Goal: Task Accomplishment & Management: Complete application form

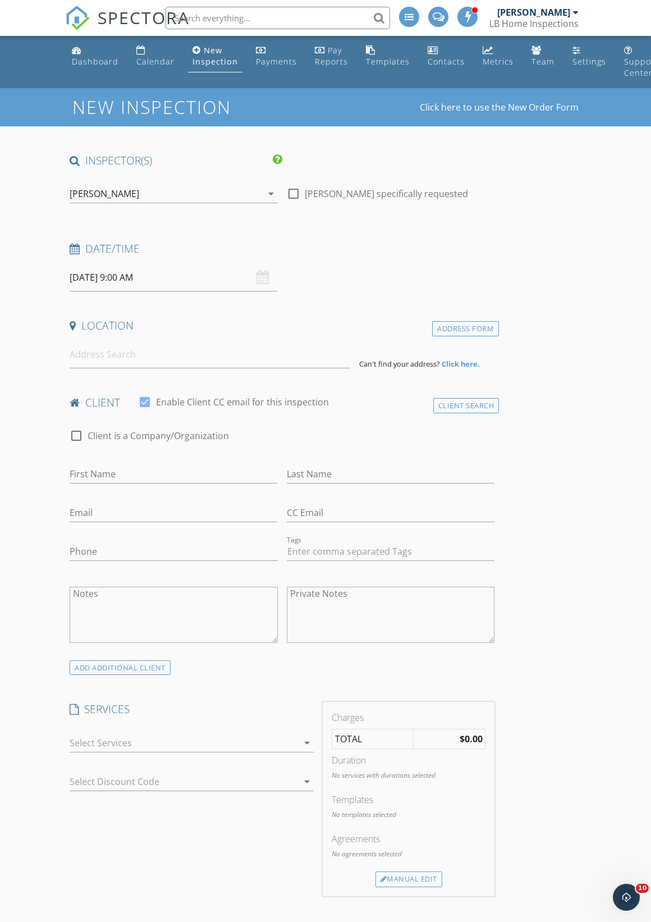
click at [270, 191] on icon "arrow_drop_down" at bounding box center [270, 193] width 13 height 13
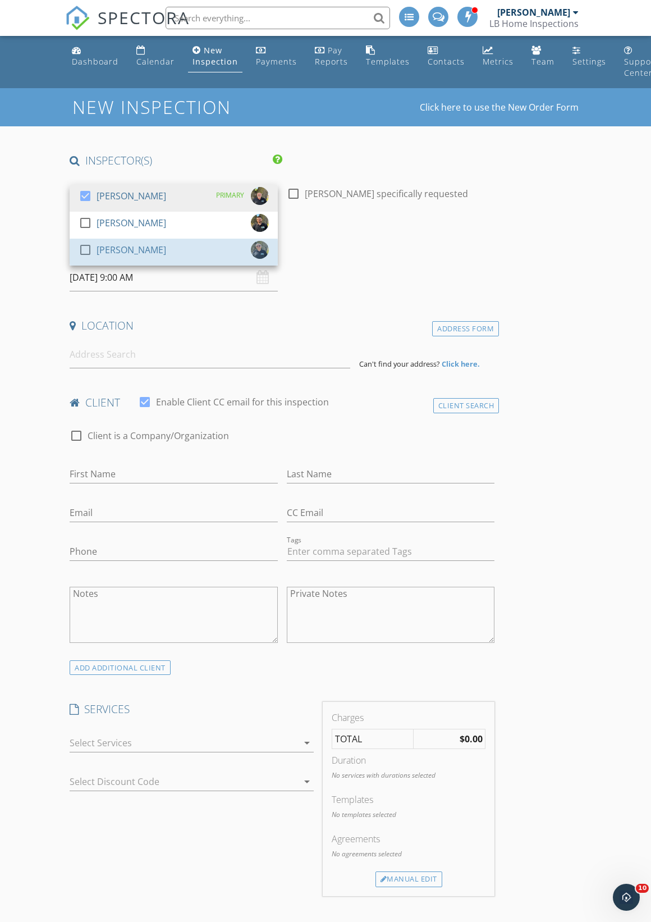
click at [170, 242] on div "check_box_outline_blank Larry Boyanton" at bounding box center [174, 252] width 190 height 22
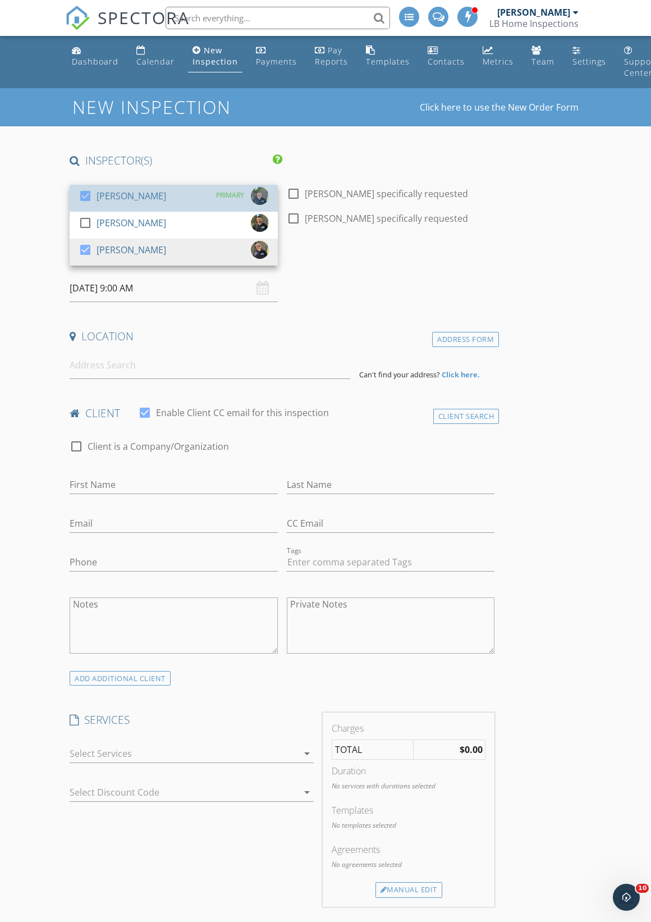
click at [223, 193] on div "PRIMARY" at bounding box center [230, 195] width 28 height 17
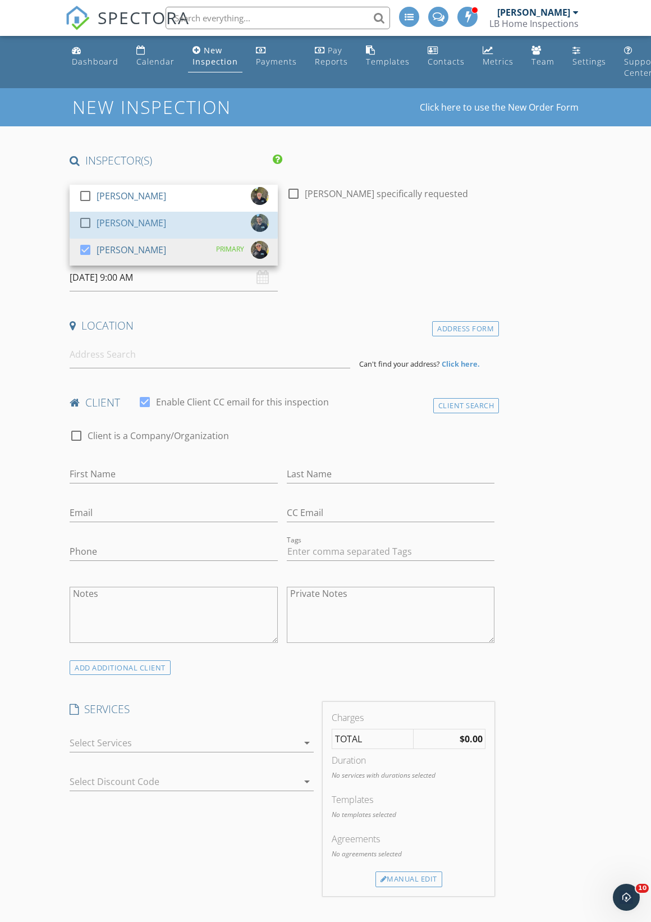
click at [139, 219] on div "Zach Arnold" at bounding box center [132, 223] width 70 height 18
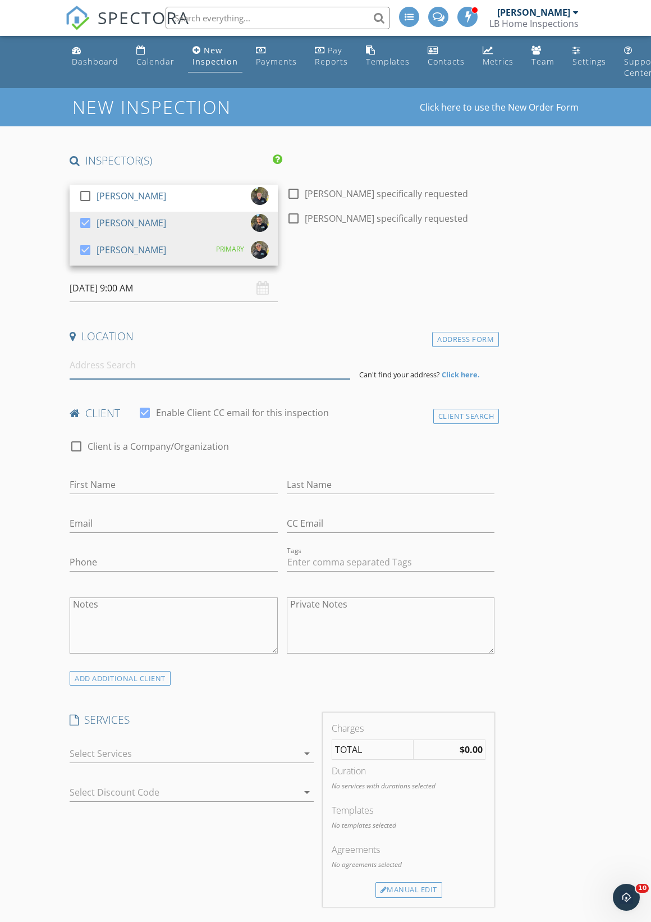
click at [277, 369] on input at bounding box center [210, 365] width 281 height 28
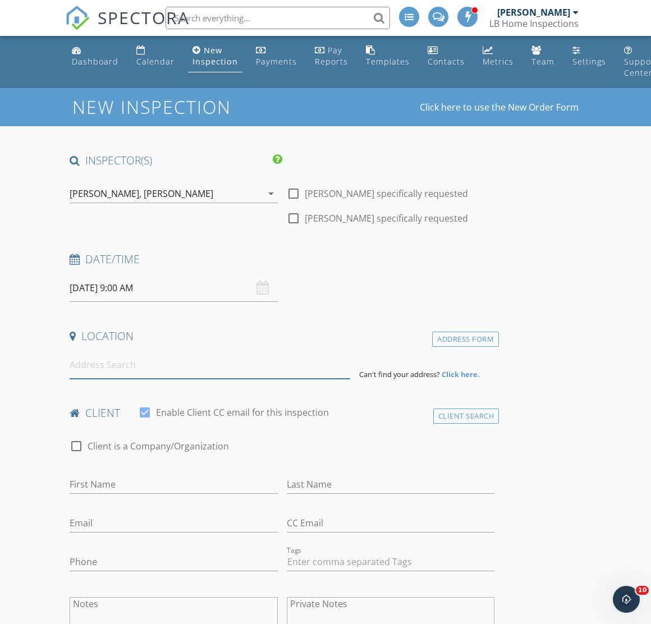
type input "6"
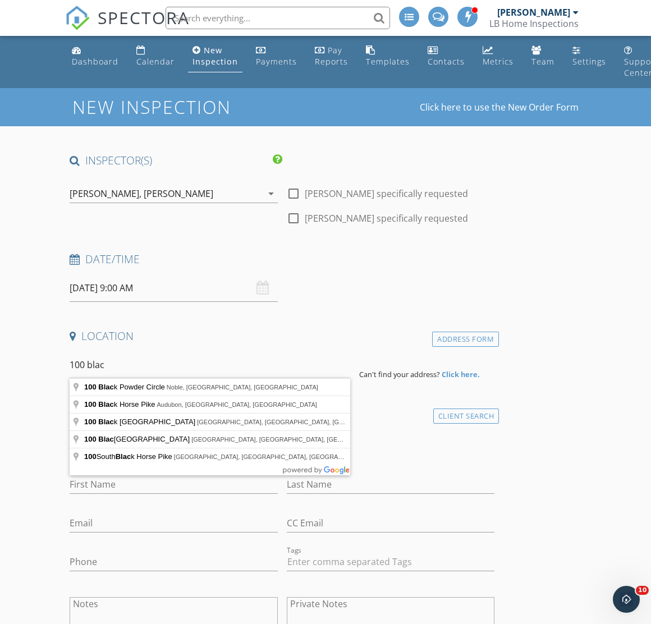
type input "100 Black Powder Circle, Noble, OK, USA"
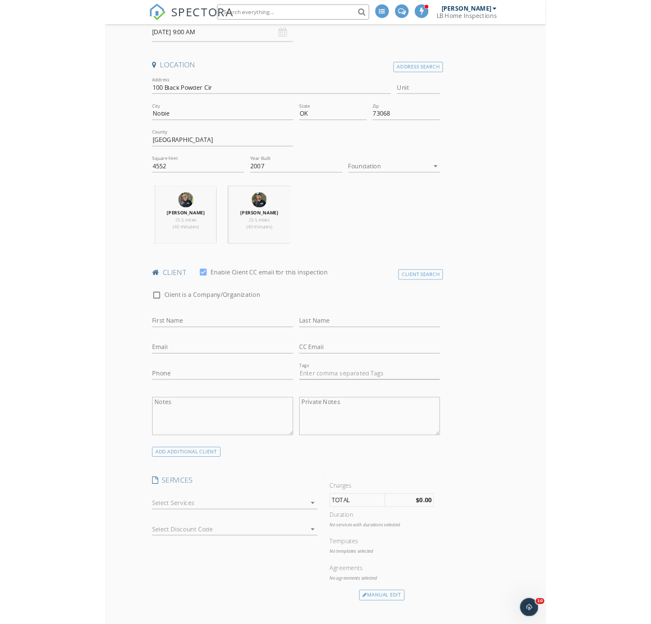
scroll to position [241, 0]
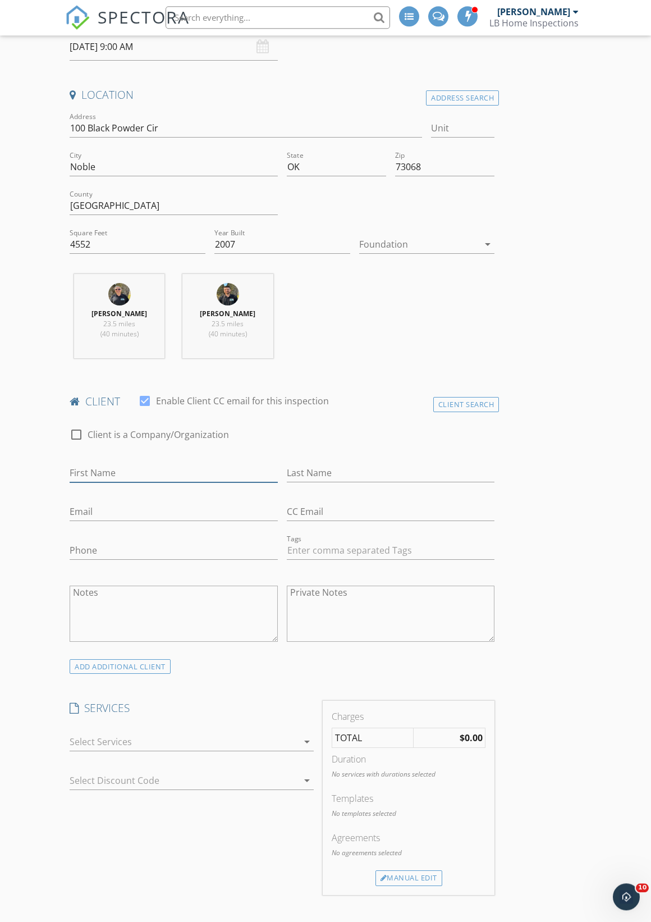
click at [200, 465] on input "First Name" at bounding box center [174, 473] width 208 height 19
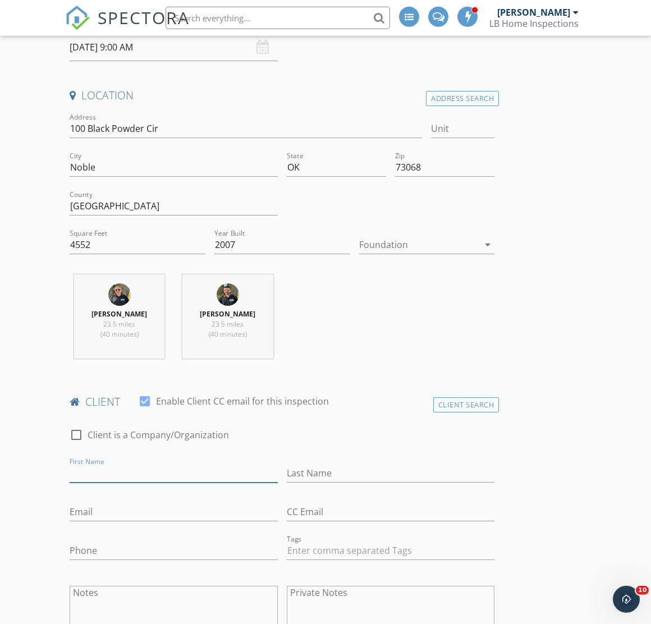
scroll to position [241, 0]
type input "[PERSON_NAME]"
click at [413, 473] on input "Last Name" at bounding box center [391, 473] width 208 height 19
type input "Dollar"
click at [230, 508] on input "Email" at bounding box center [174, 511] width 208 height 19
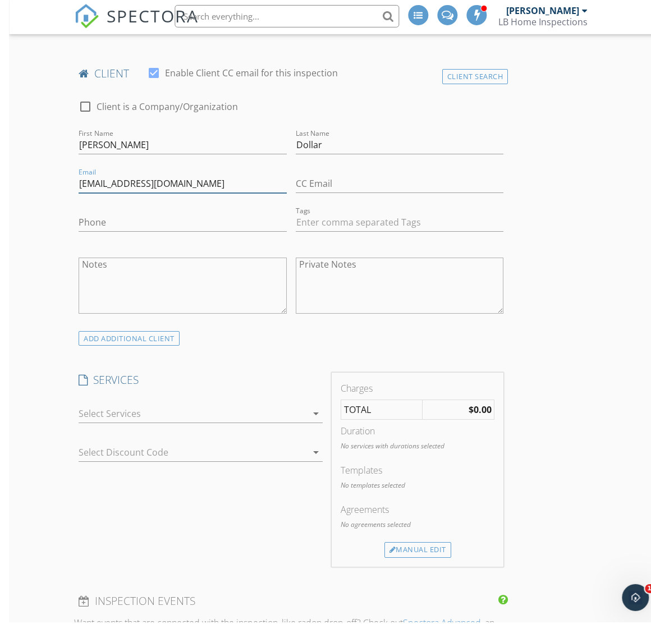
scroll to position [567, 0]
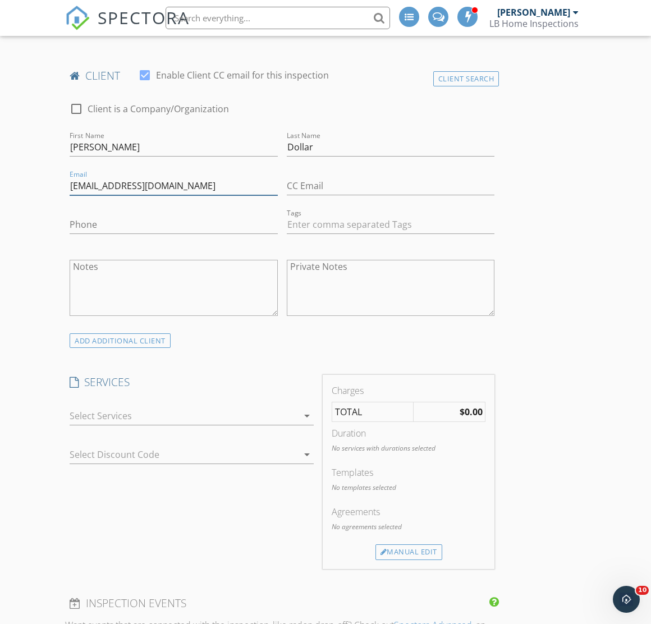
type input "Dustindollar@pm.me"
click at [285, 416] on div at bounding box center [184, 416] width 228 height 18
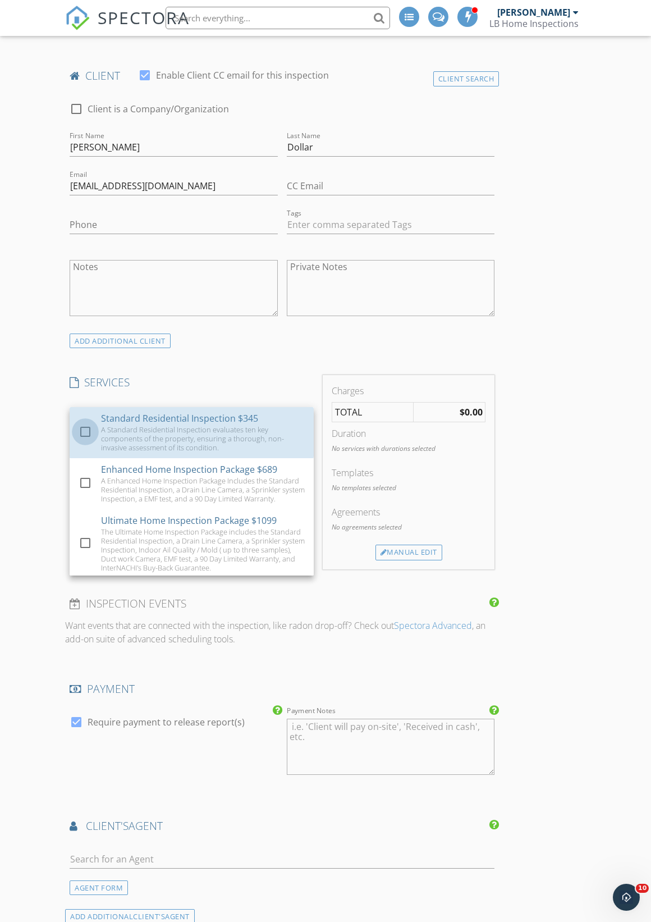
click at [94, 429] on div at bounding box center [85, 431] width 19 height 19
checkbox input "true"
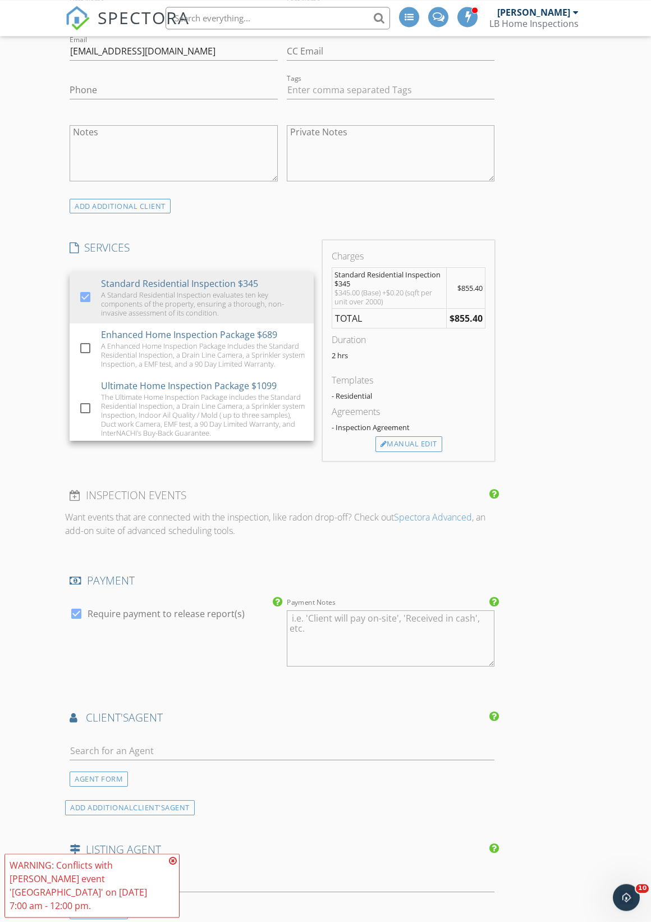
scroll to position [701, 0]
click at [551, 388] on div "INSPECTOR(S) check_box_outline_blank Chad Lamb check_box Zach Arnold check_box …" at bounding box center [325, 534] width 521 height 2165
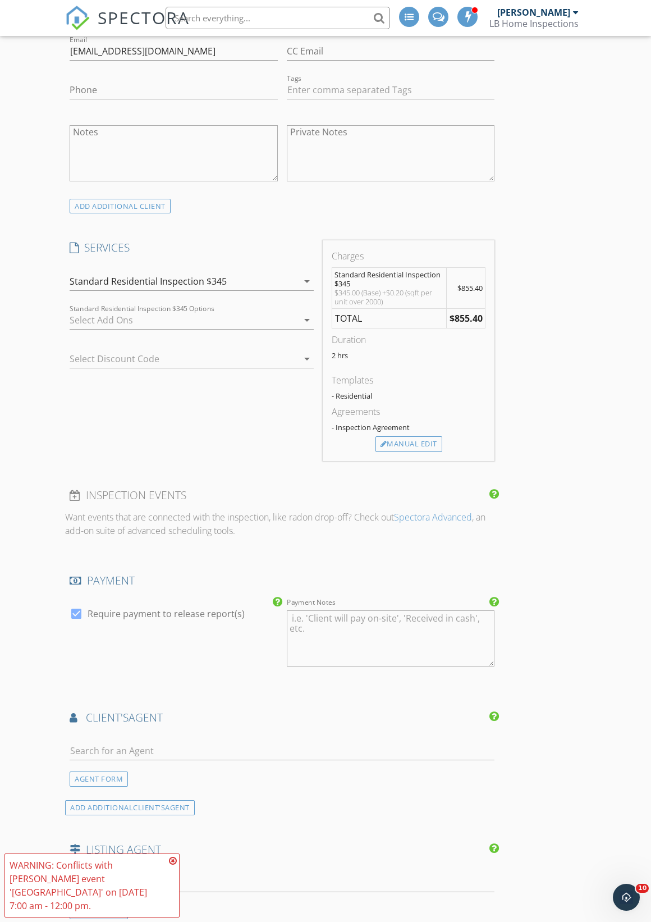
click at [172, 314] on div at bounding box center [184, 320] width 228 height 18
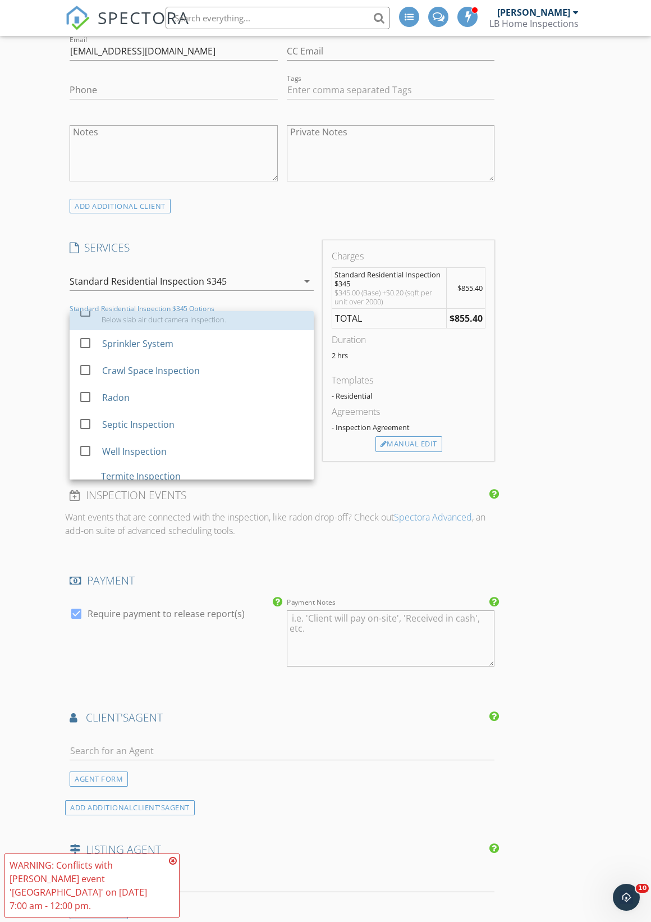
scroll to position [168, 0]
click at [154, 413] on div "Septic Inspection" at bounding box center [203, 422] width 203 height 22
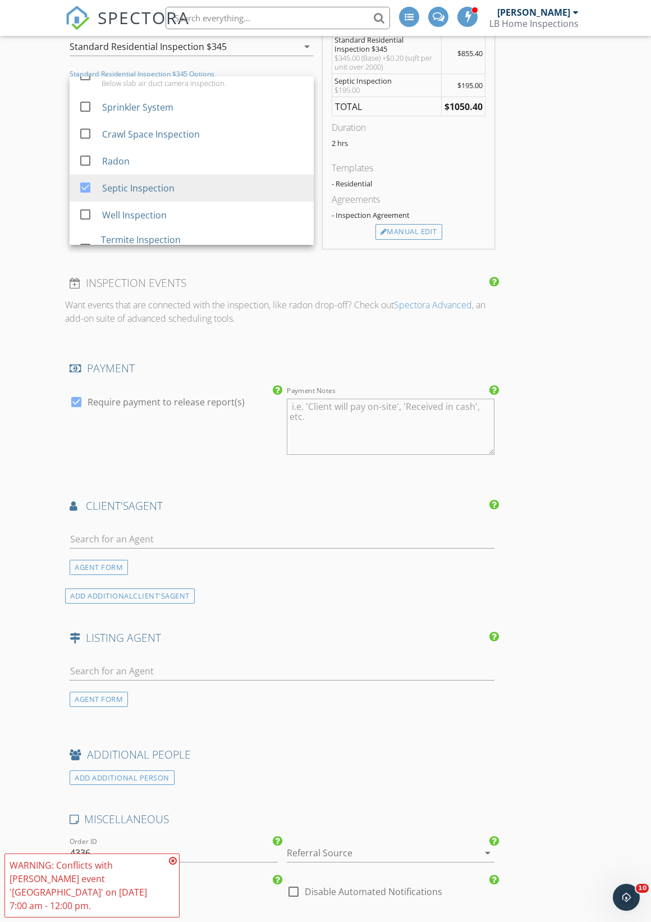
scroll to position [946, 0]
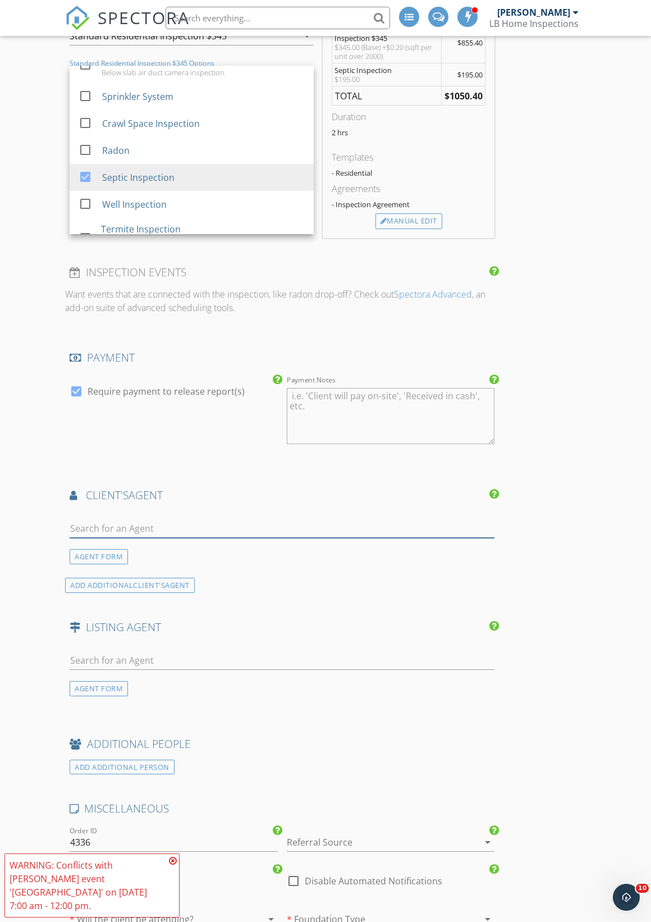
click at [259, 519] on input "text" at bounding box center [282, 528] width 425 height 19
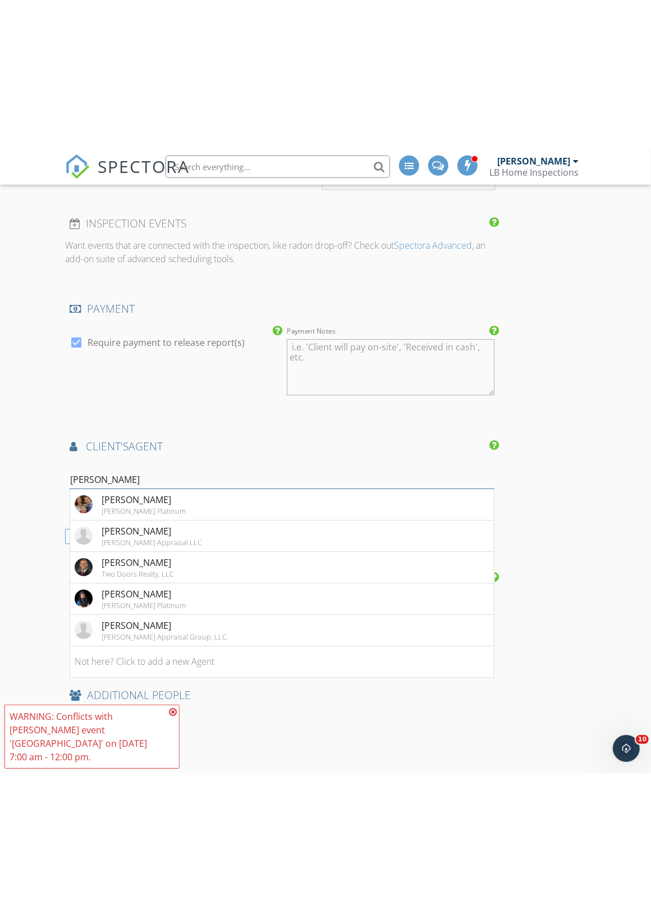
scroll to position [1145, 1]
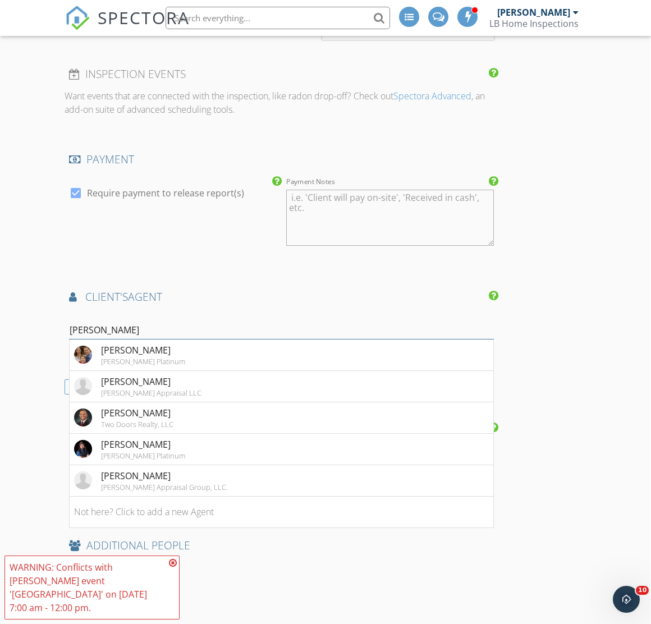
type input "Daniel l"
click at [209, 349] on div "[PERSON_NAME]" at bounding box center [162, 349] width 122 height 13
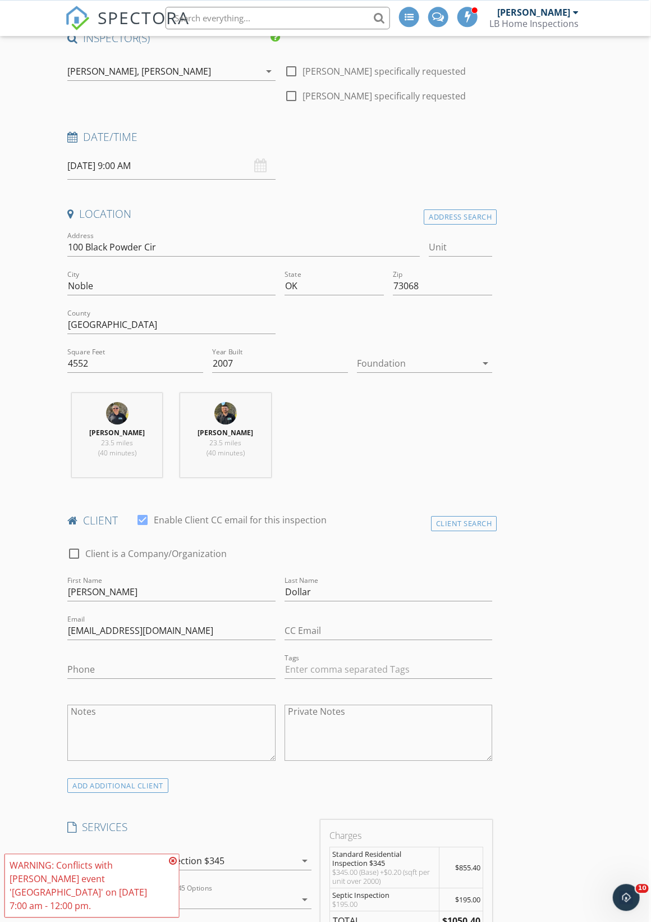
scroll to position [0, 2]
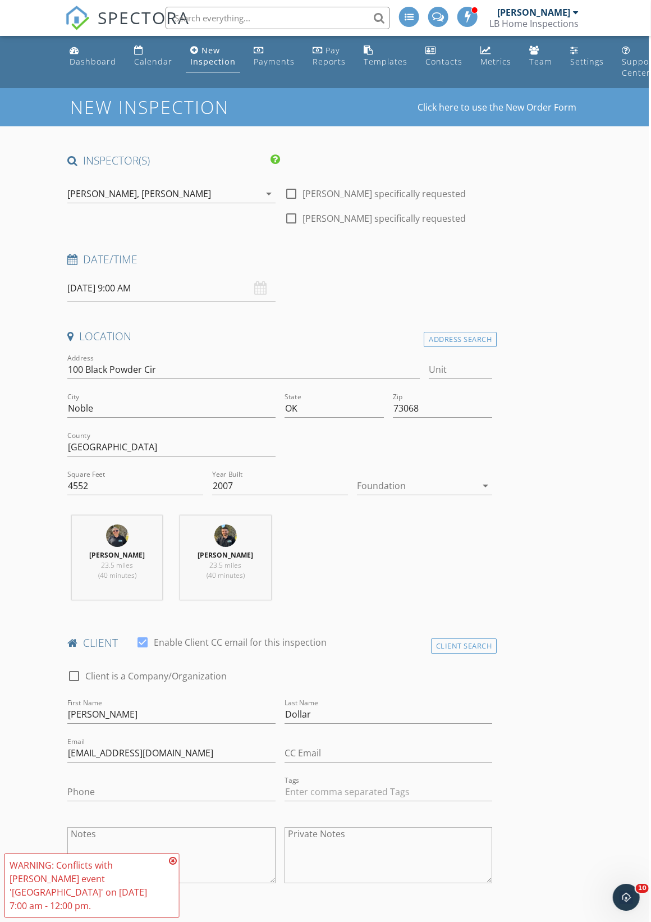
click at [124, 277] on input "09/30/2025 9:00 AM" at bounding box center [171, 288] width 208 height 28
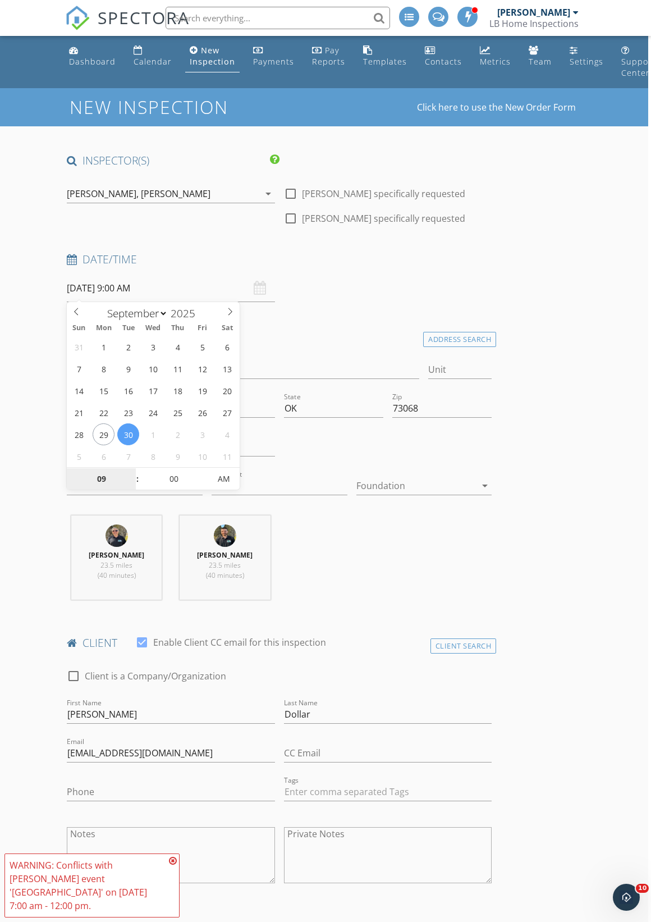
type input "09/24/2025 9:00 AM"
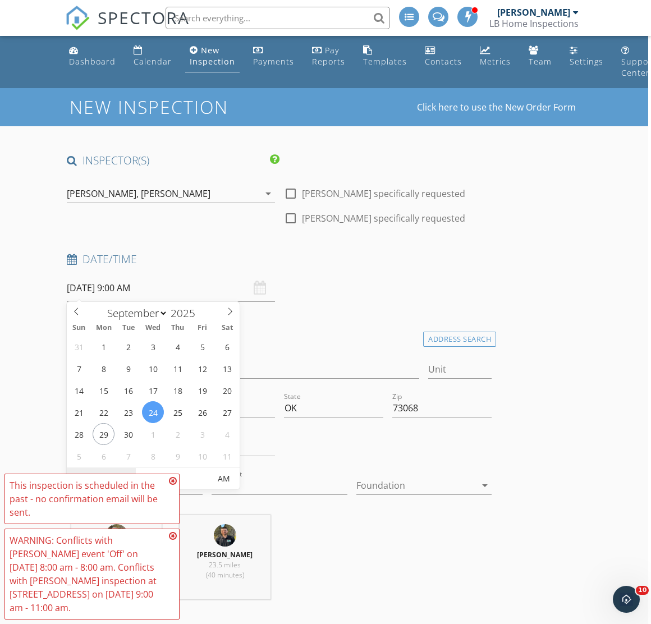
select select "9"
type input "10/01/2025 9:00 AM"
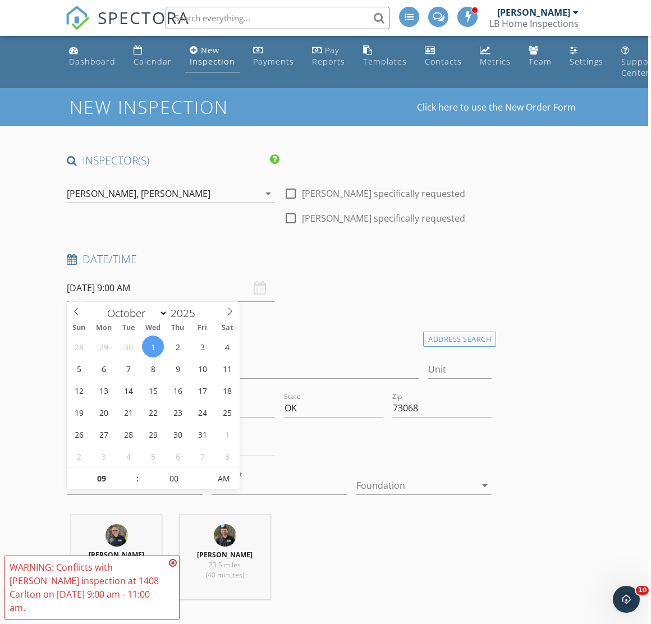
scroll to position [56, 0]
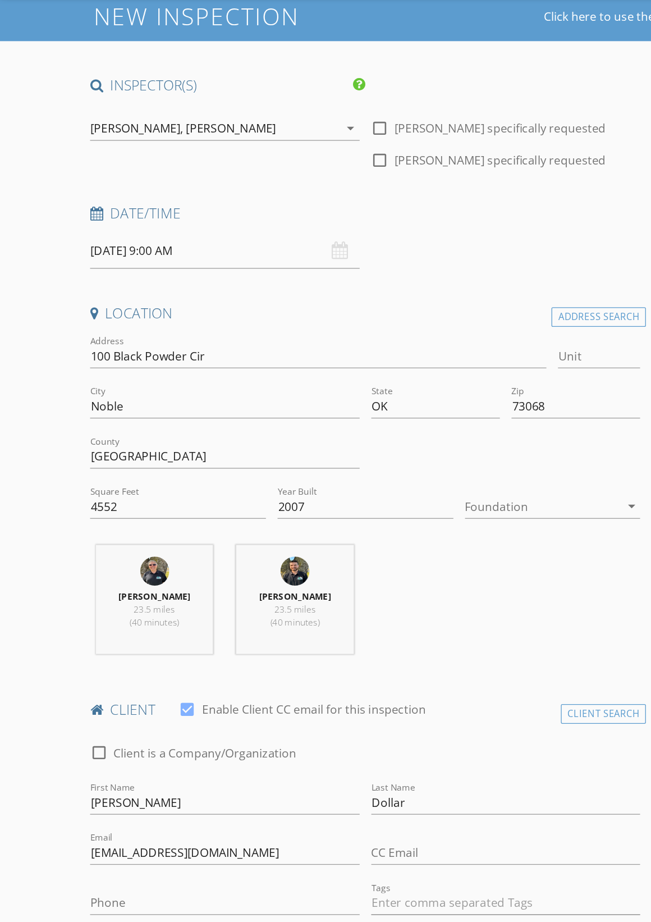
click at [156, 218] on input "10/01/2025 9:00 AM" at bounding box center [174, 232] width 208 height 28
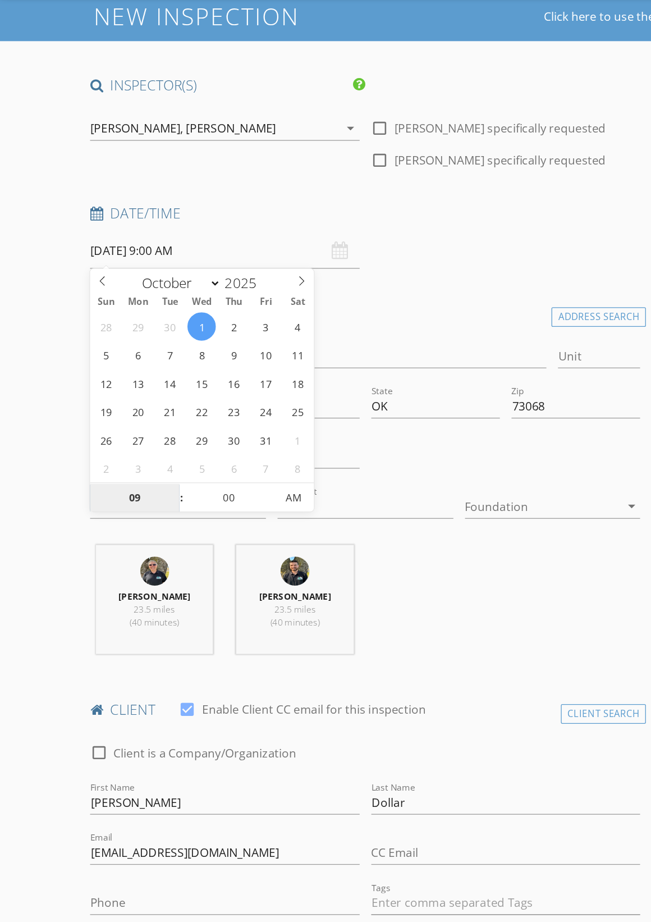
click at [120, 412] on input "09" at bounding box center [104, 423] width 69 height 22
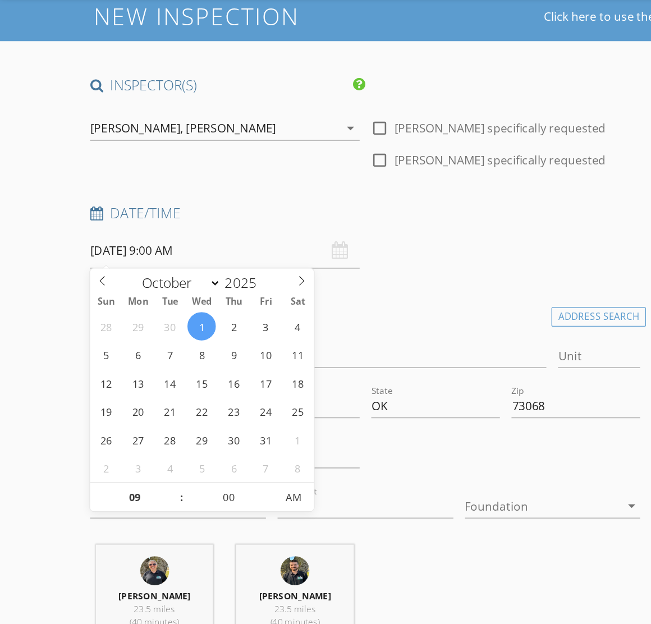
click at [137, 411] on span at bounding box center [135, 416] width 8 height 11
type input "10"
type input "10/01/2025 10:00 AM"
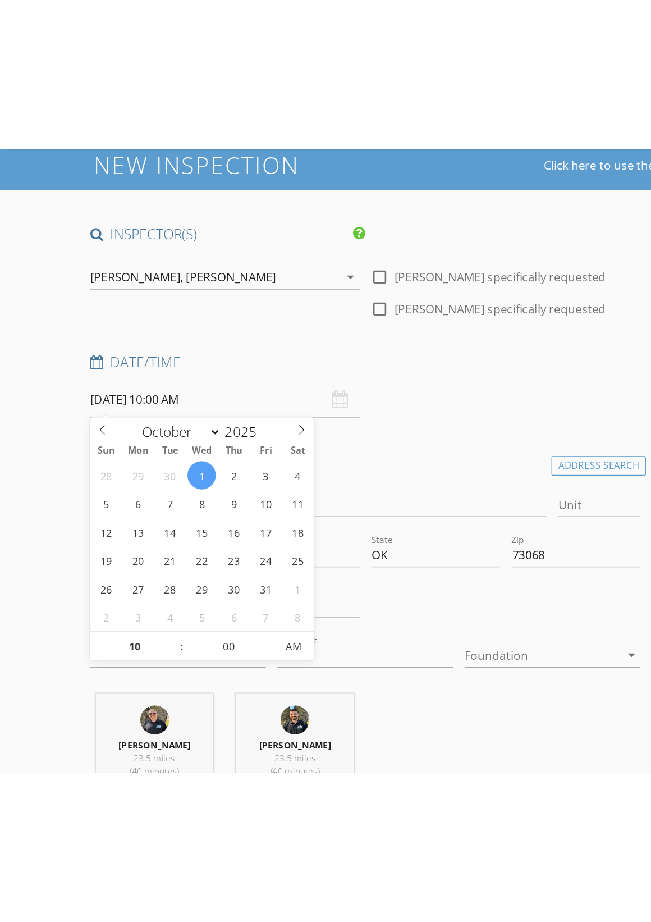
scroll to position [78, 0]
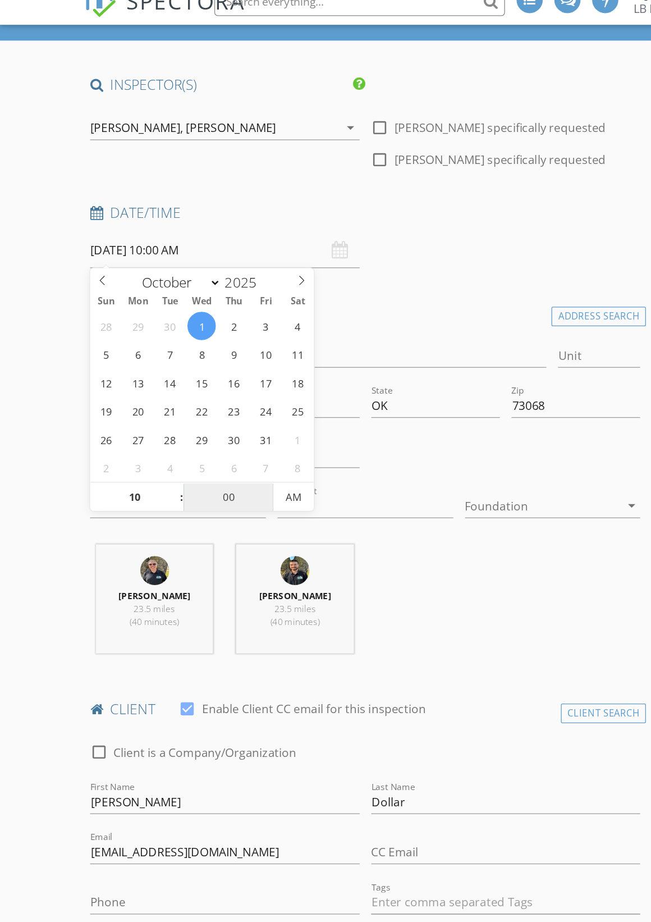
click at [144, 390] on input "00" at bounding box center [176, 401] width 69 height 22
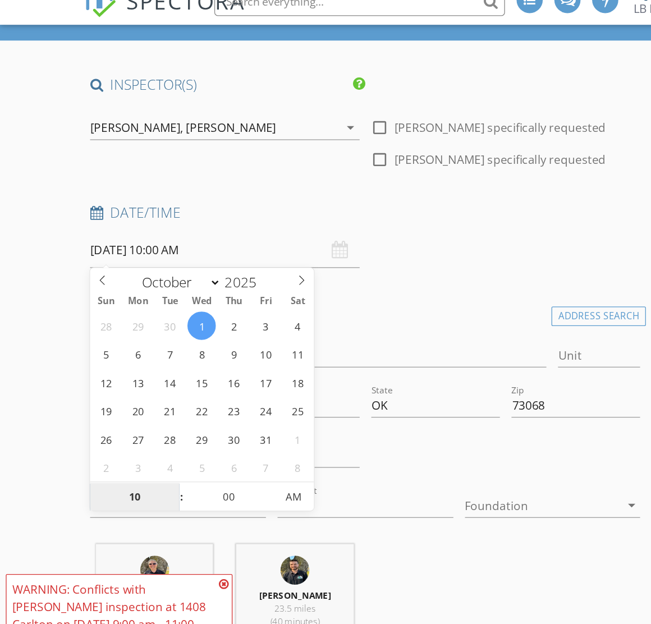
select select "10"
type input "11/04/2025 10:00 AM"
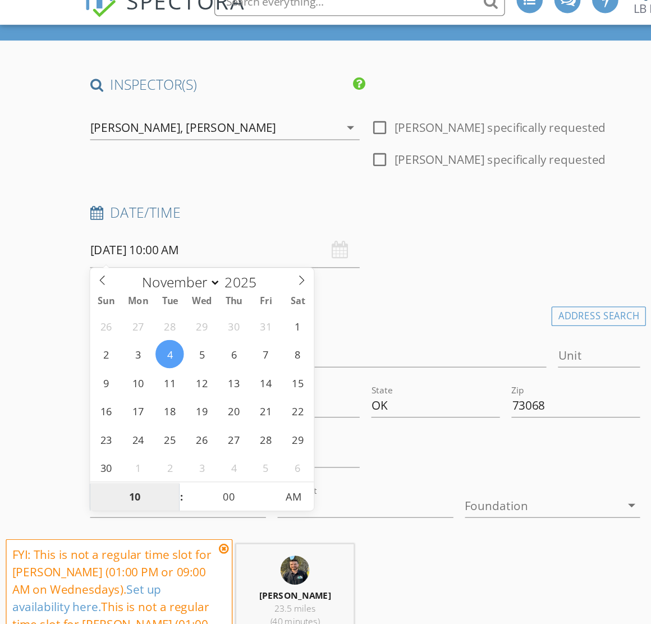
click at [121, 390] on input "10" at bounding box center [104, 401] width 69 height 22
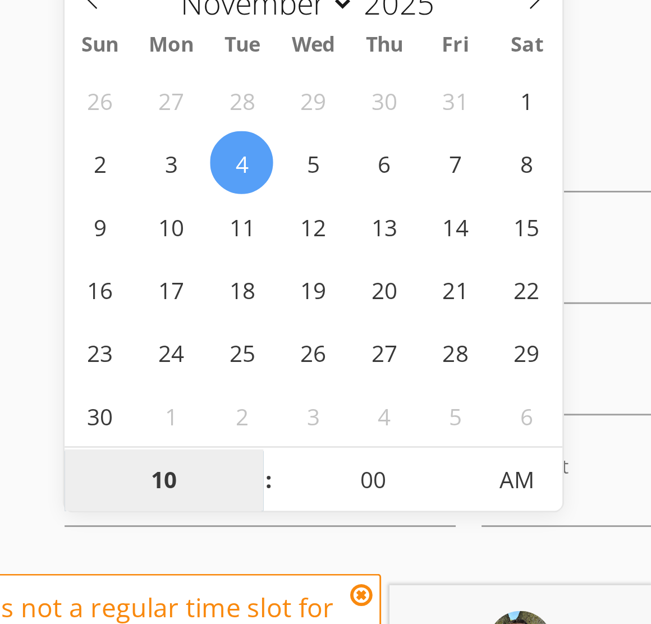
click at [77, 390] on input "10" at bounding box center [104, 401] width 69 height 22
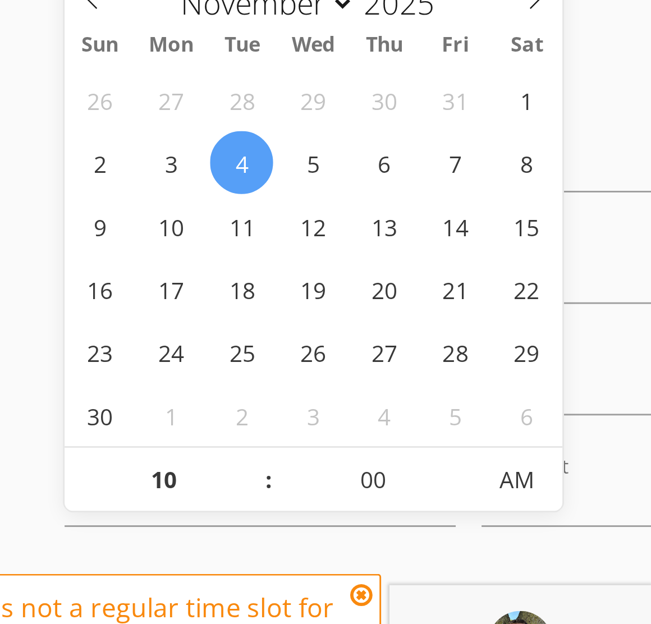
click at [131, 401] on span at bounding box center [135, 406] width 8 height 11
type input "09"
type input "11/04/2025 9:00 AM"
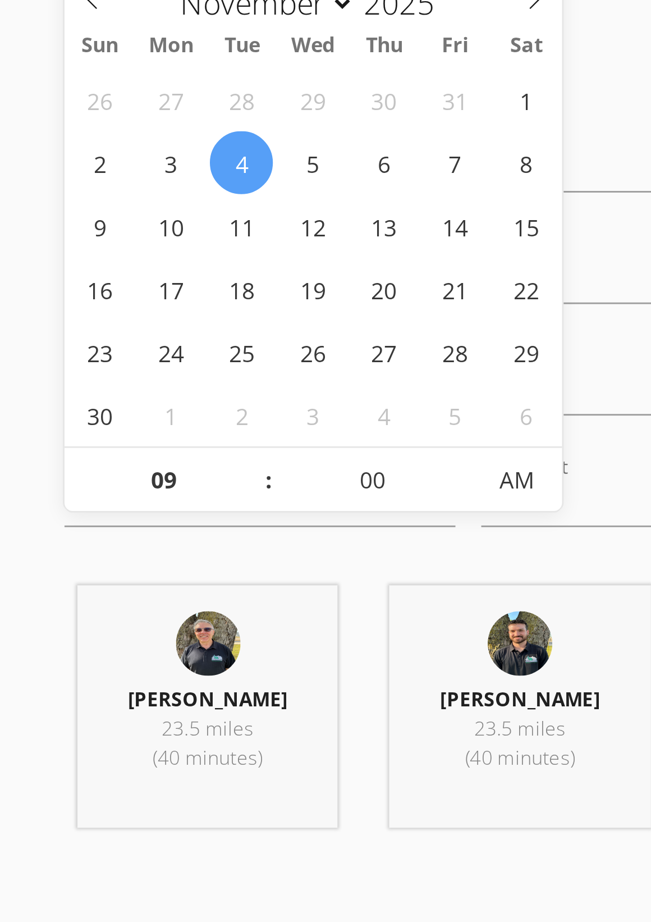
click at [131, 390] on span at bounding box center [135, 395] width 8 height 11
type input "10"
type input "11/04/2025 10:00 AM"
click at [131, 390] on span at bounding box center [135, 395] width 8 height 11
type input "11"
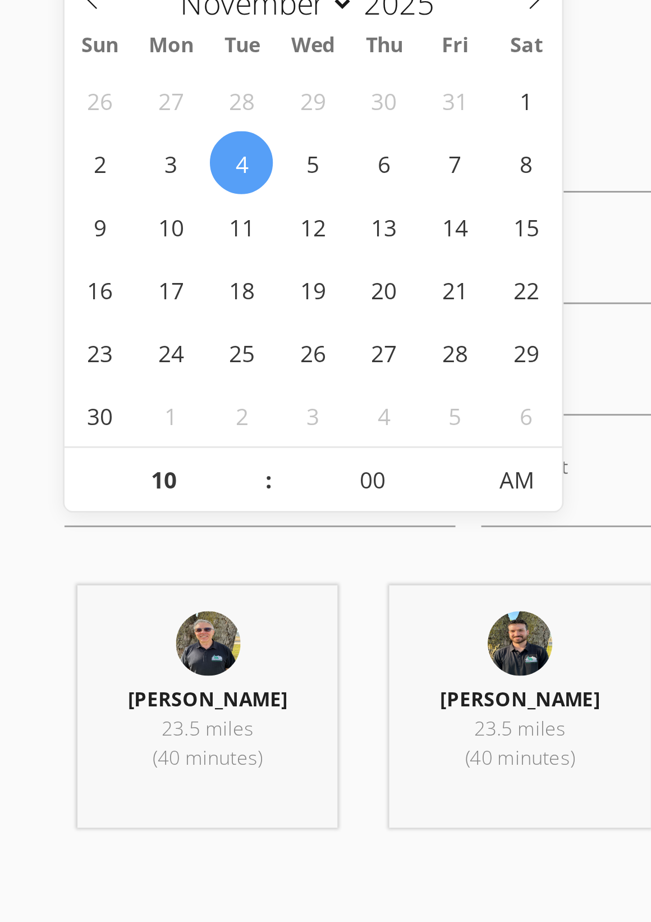
type input "11/04/2025 11:00 AM"
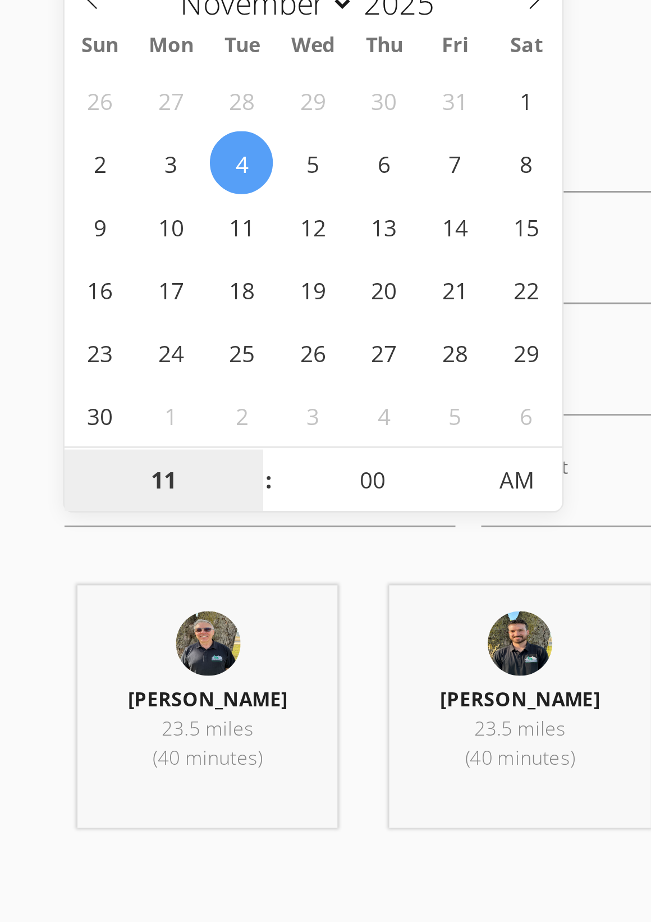
select select "11"
type input "12/02/2025 11:00 AM"
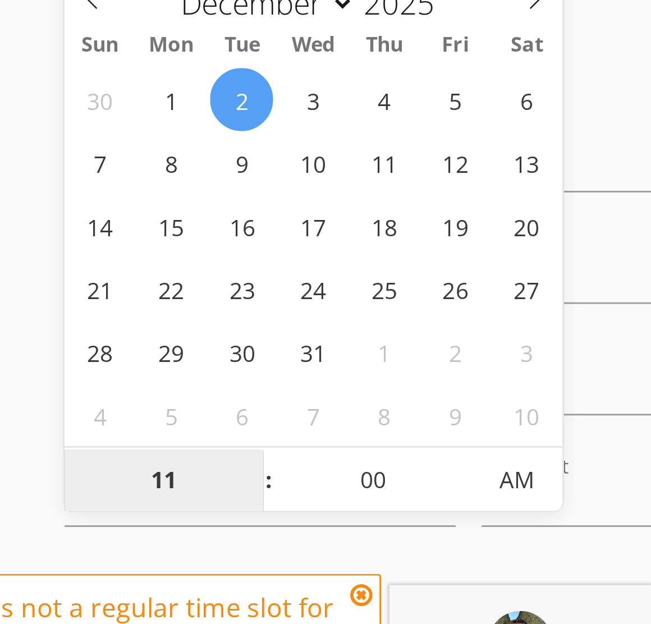
click at [83, 390] on input "11" at bounding box center [104, 401] width 69 height 22
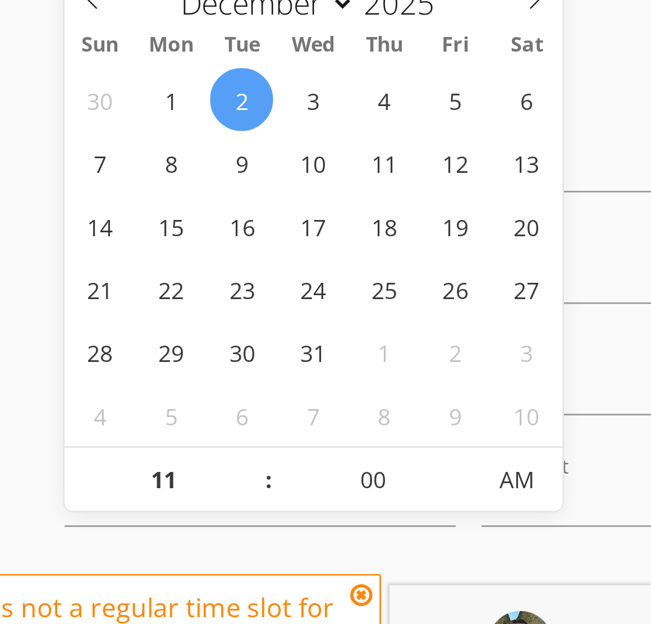
click at [131, 390] on span at bounding box center [135, 395] width 8 height 11
type input "12"
type input "12/02/2025 12:00 PM"
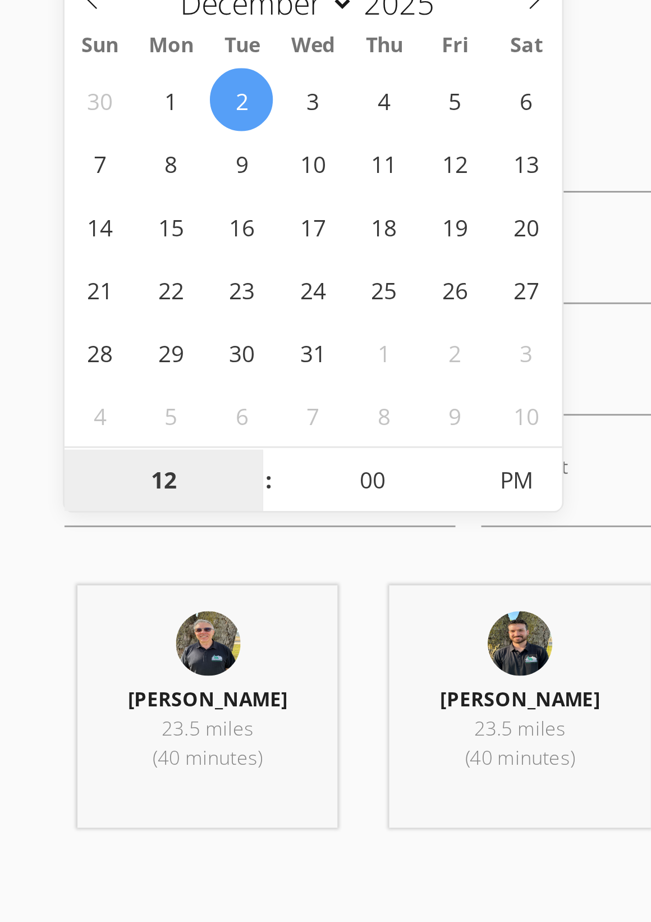
click at [83, 390] on input "12" at bounding box center [104, 401] width 69 height 22
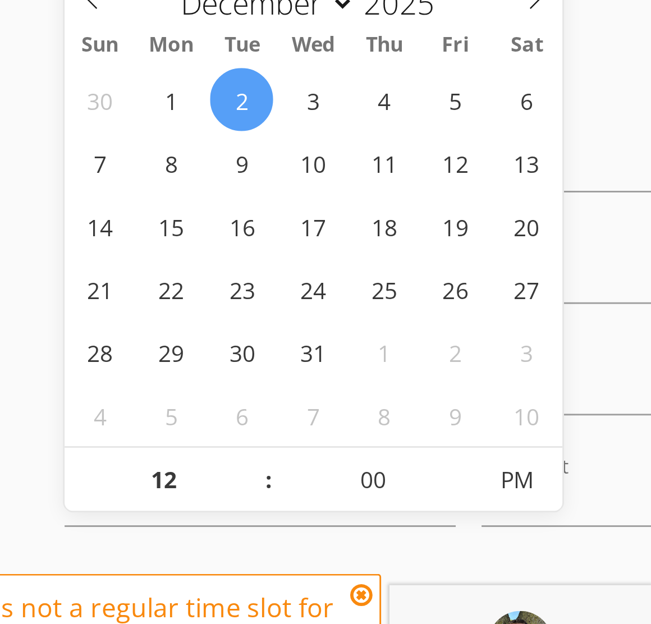
click at [131, 390] on span at bounding box center [135, 395] width 8 height 11
type input "01"
type input "12/02/2025 1:00 PM"
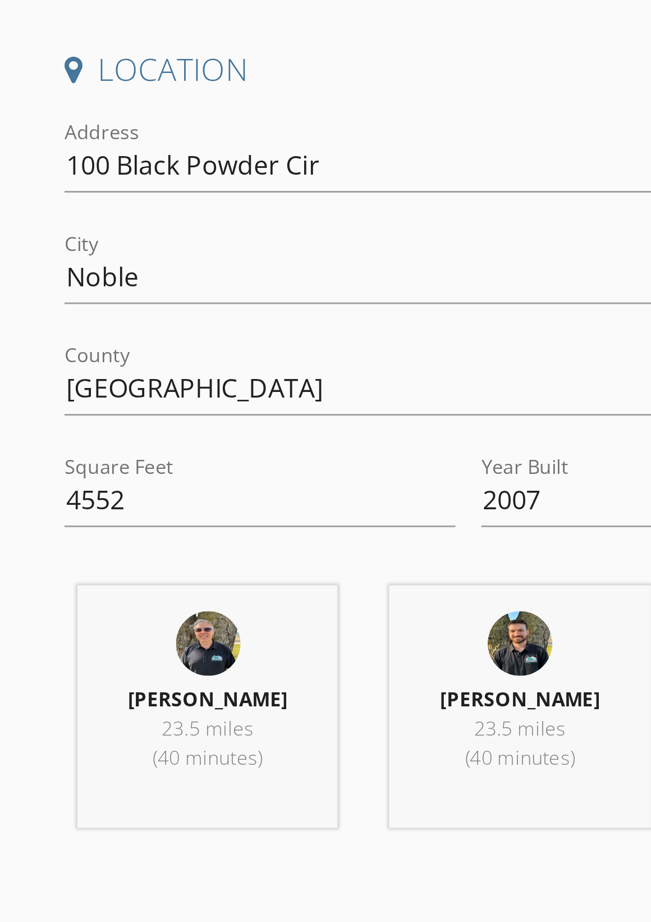
click at [208, 273] on div "Address 100 Black Powder Cir" at bounding box center [245, 292] width 361 height 39
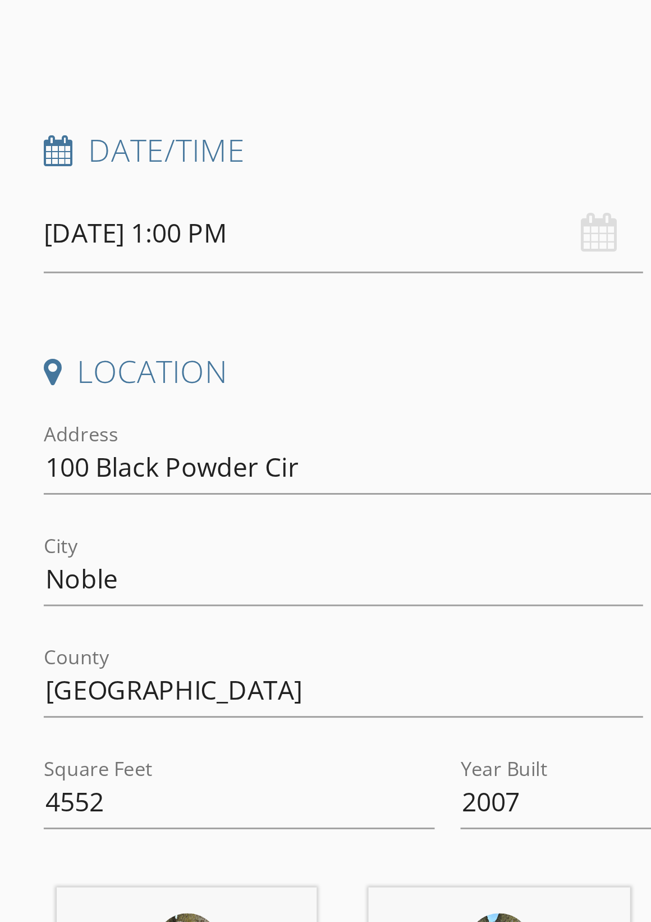
click at [70, 196] on input "12/02/2025 1:00 PM" at bounding box center [174, 210] width 208 height 28
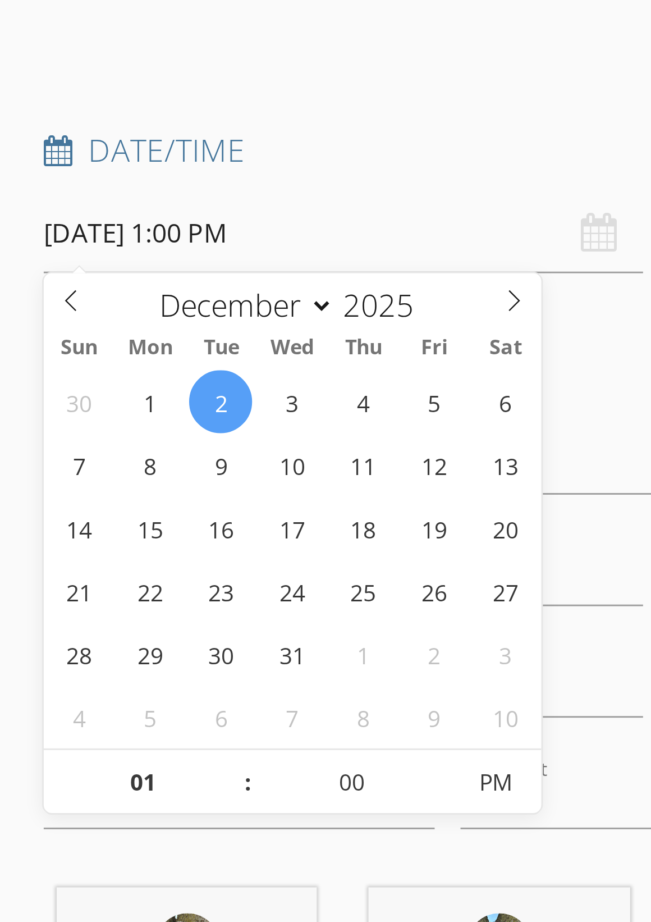
click at [70, 224] on span at bounding box center [79, 232] width 19 height 16
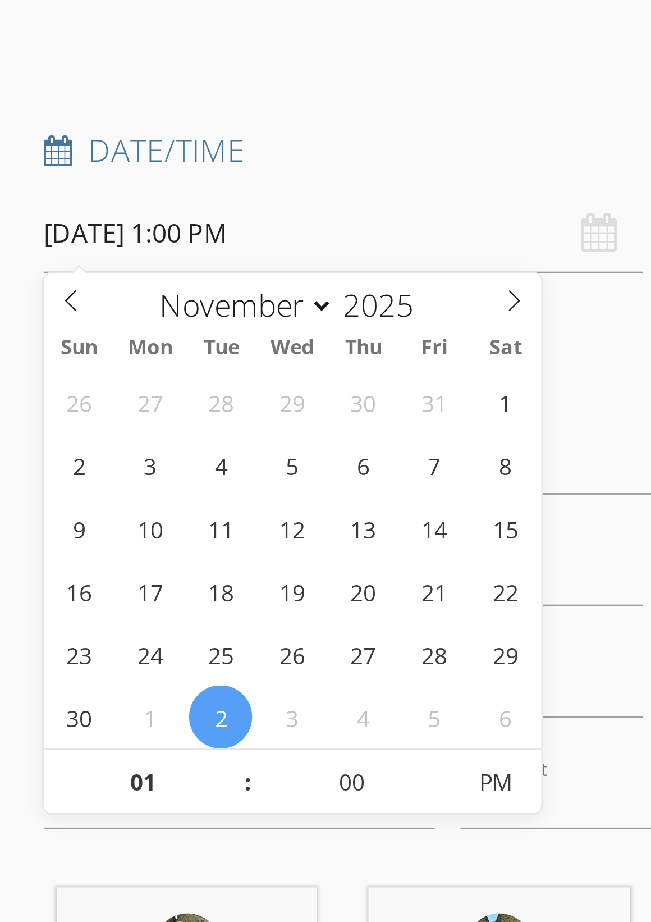
click at [70, 224] on span at bounding box center [79, 232] width 19 height 16
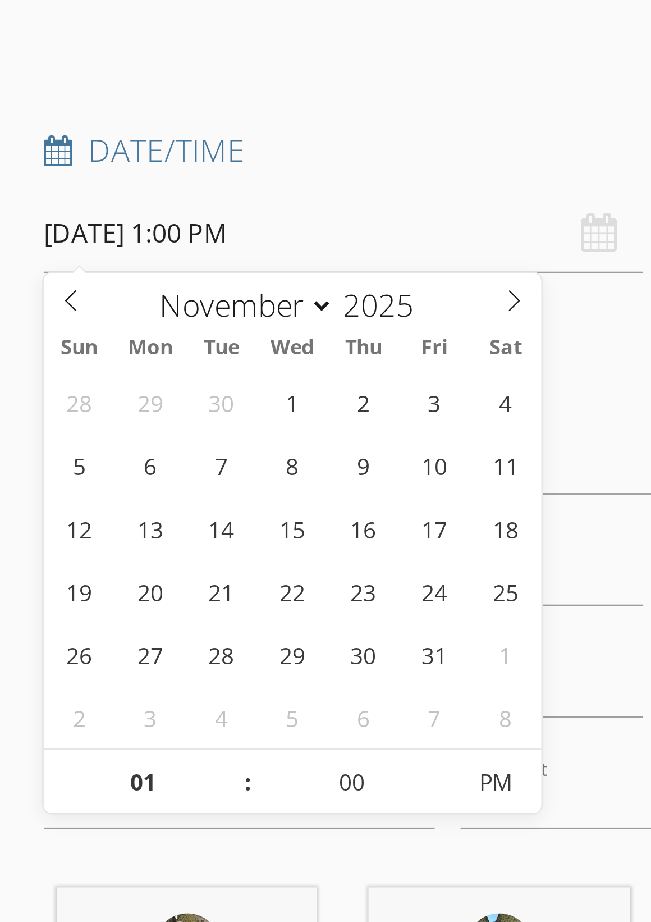
select select "9"
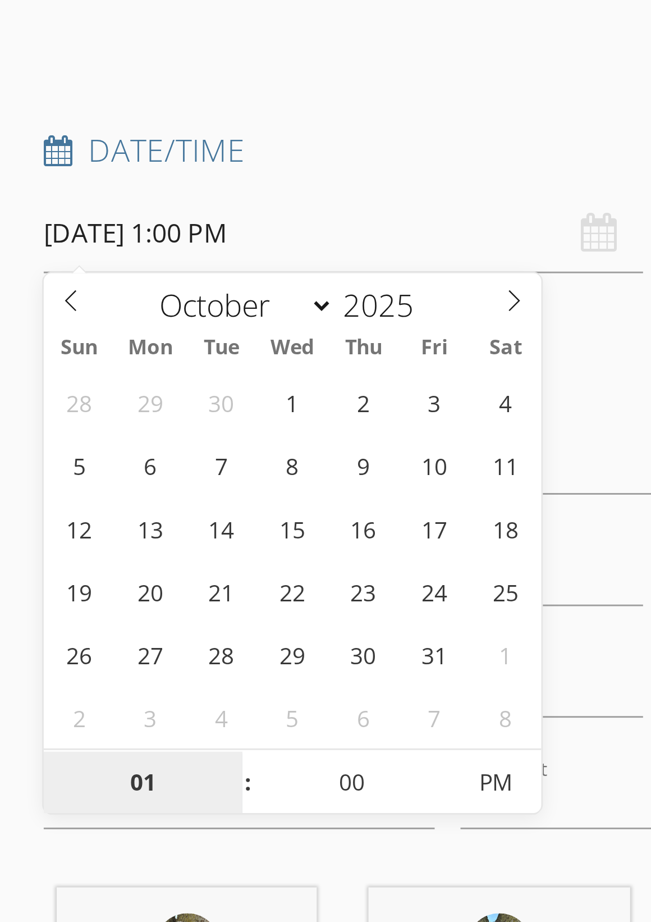
type input "[DATE] 1:00 PM"
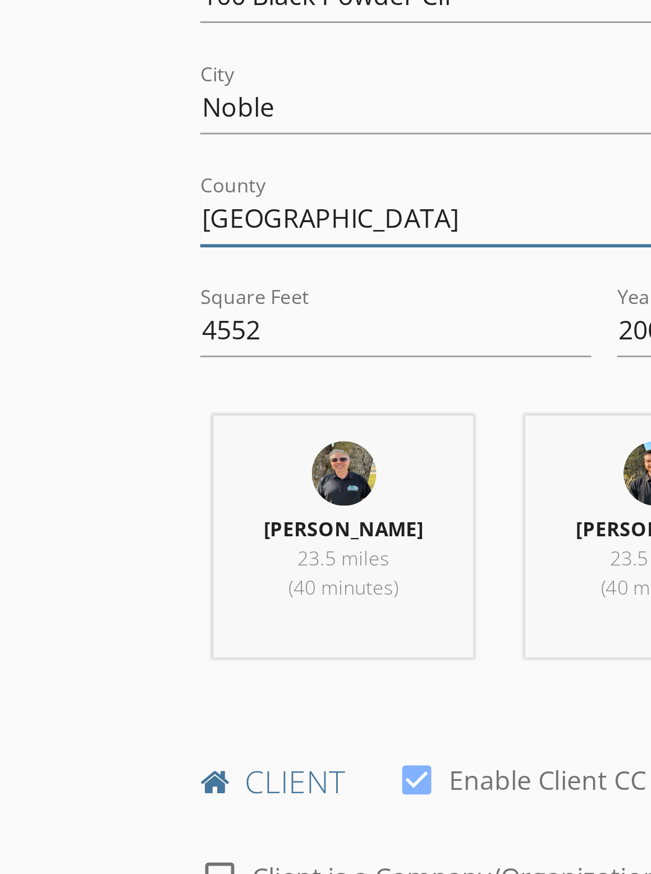
click at [171, 360] on input "[GEOGRAPHIC_DATA]" at bounding box center [174, 369] width 208 height 19
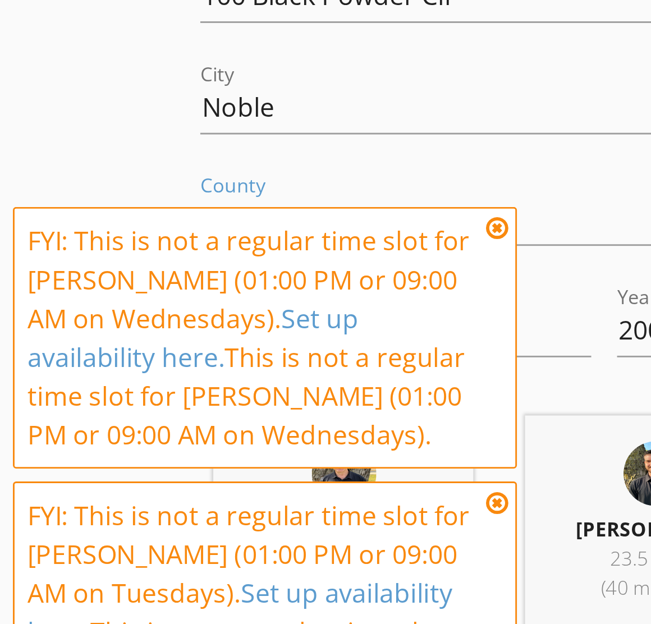
click at [170, 368] on icon at bounding box center [173, 372] width 8 height 9
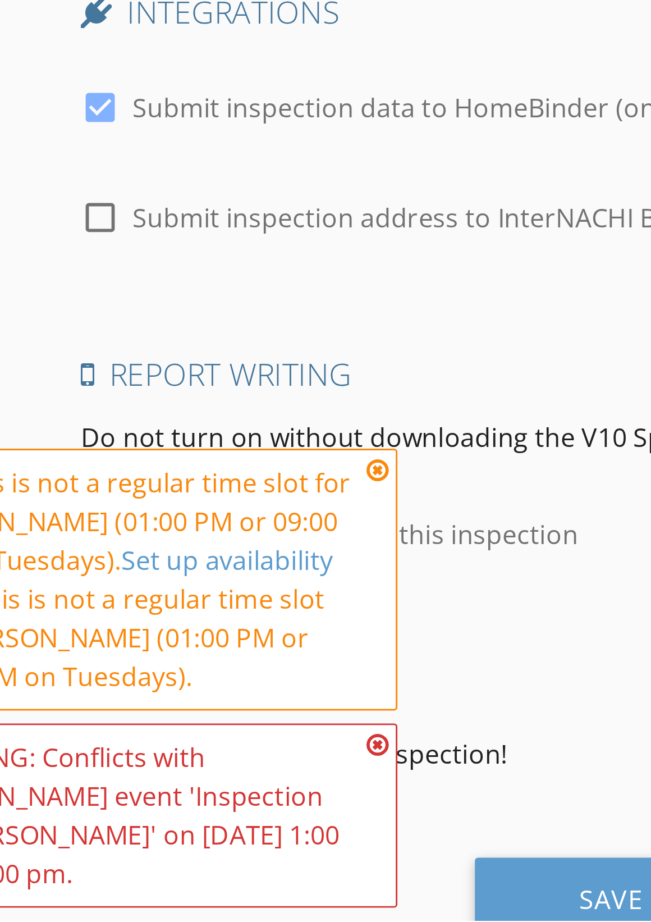
scroll to position [1730, 0]
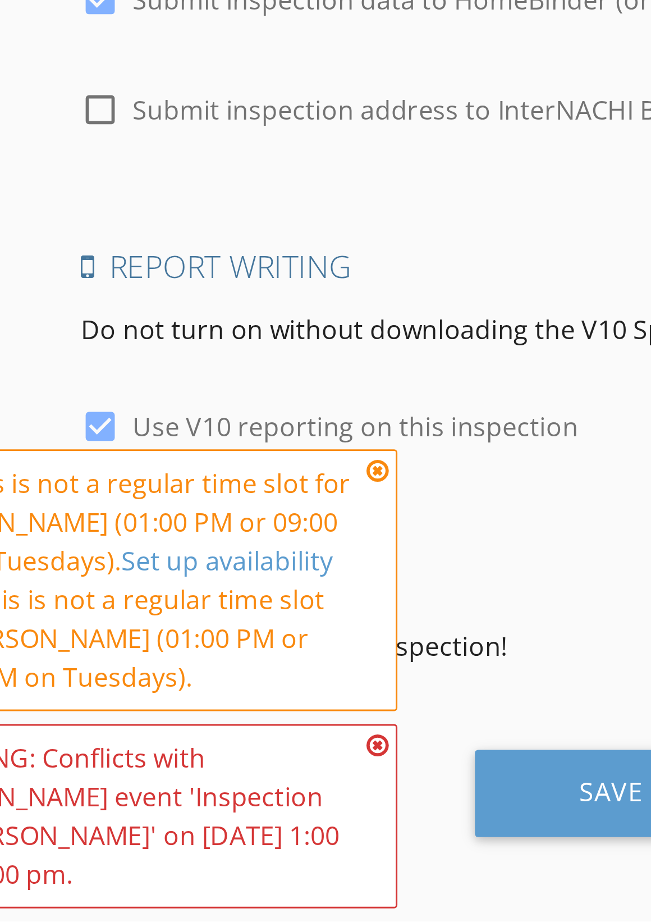
click at [207, 862] on div "Save Inspection" at bounding box center [282, 877] width 151 height 30
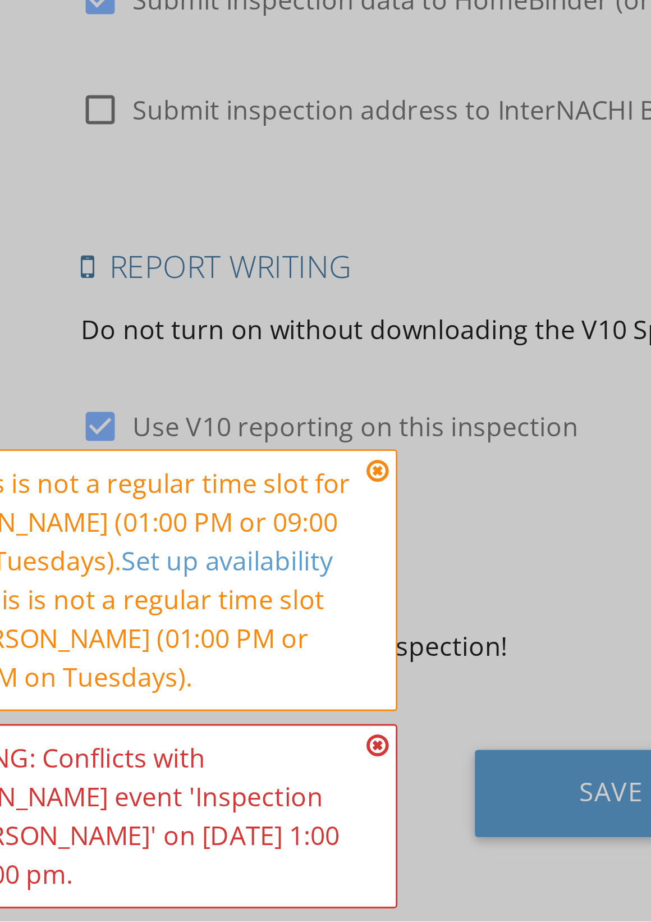
click at [169, 761] on icon at bounding box center [173, 765] width 8 height 9
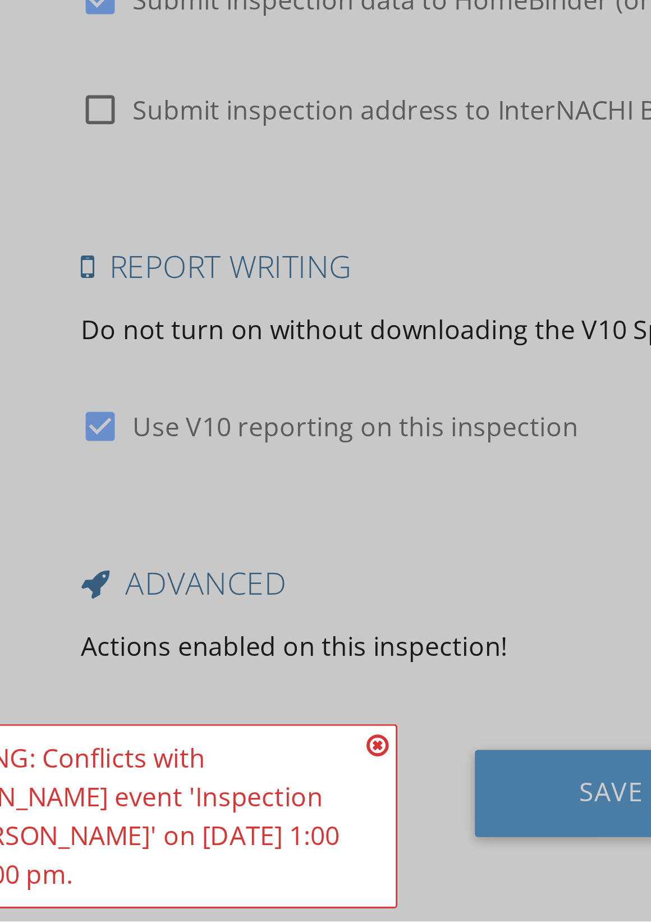
click at [169, 856] on icon at bounding box center [173, 860] width 8 height 9
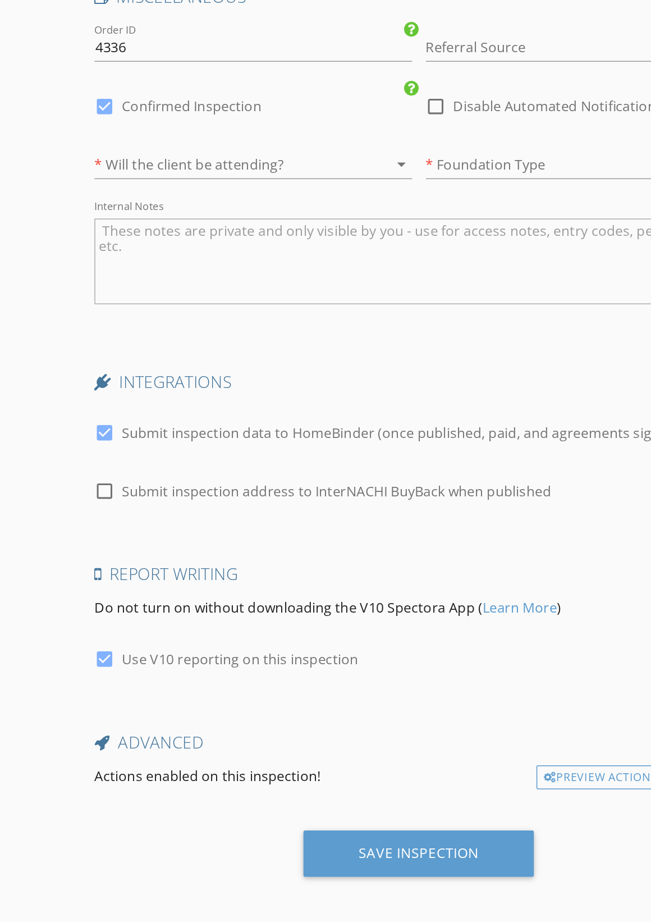
click at [283, 862] on div "Save Inspection" at bounding box center [282, 877] width 151 height 30
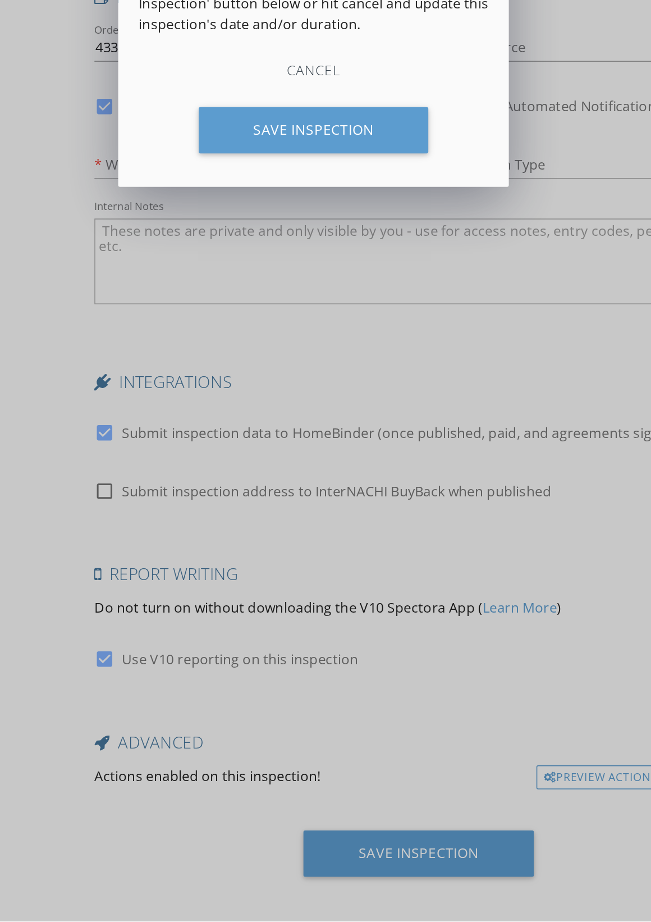
click at [221, 388] on div "Save Inspection" at bounding box center [213, 403] width 151 height 30
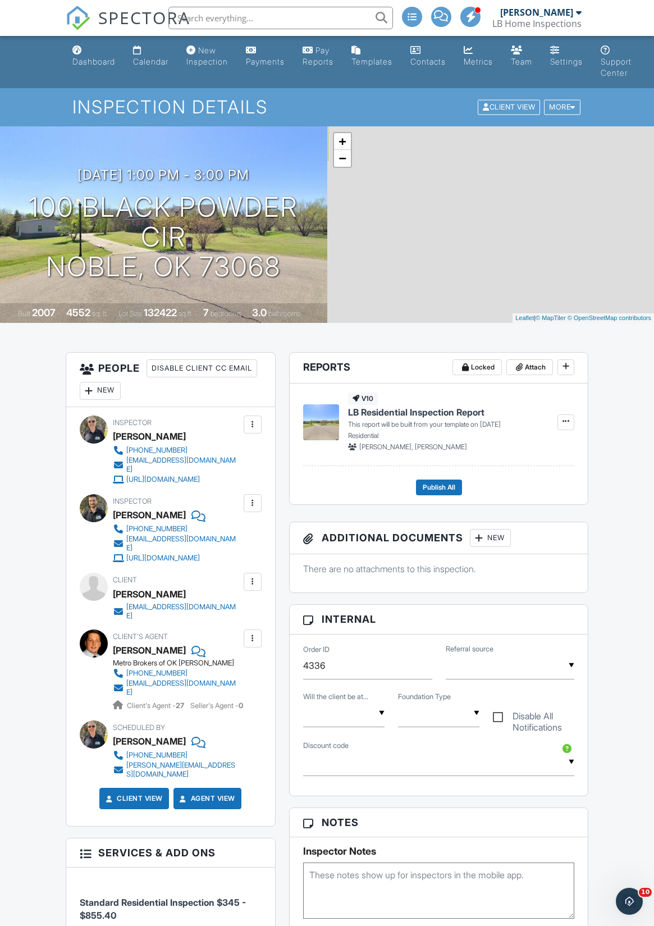
click at [152, 44] on link "Calendar" at bounding box center [151, 56] width 44 height 32
